Goal: Obtain resource: Obtain resource

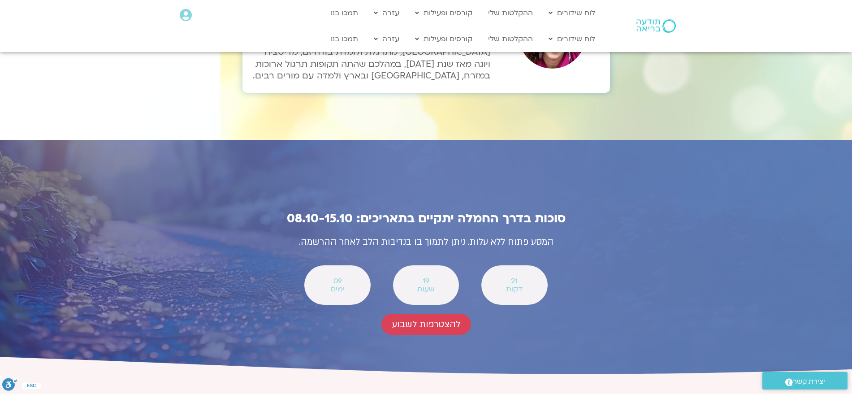
scroll to position [3038, 0]
drag, startPoint x: 460, startPoint y: 159, endPoint x: 359, endPoint y: 160, distance: 101.3
click at [359, 234] on p "המסע פתוח ללא עלות. ניתן לתמוך בו בנדיבות הלב לאחר ההרשמה." at bounding box center [426, 242] width 395 height 16
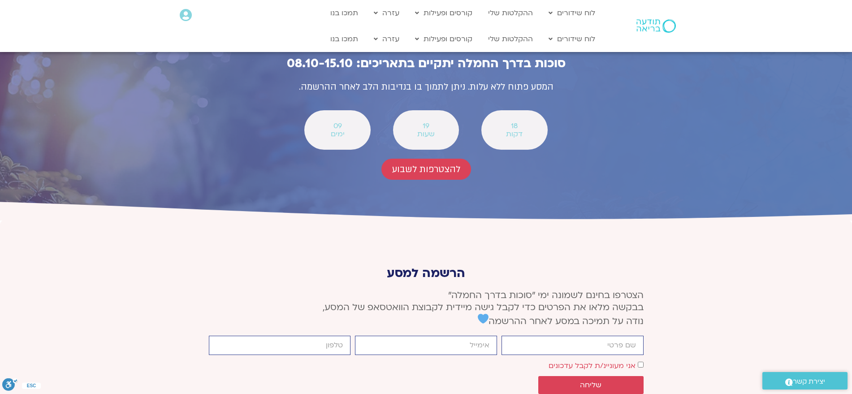
scroll to position [3101, 0]
